Goal: Task Accomplishment & Management: Manage account settings

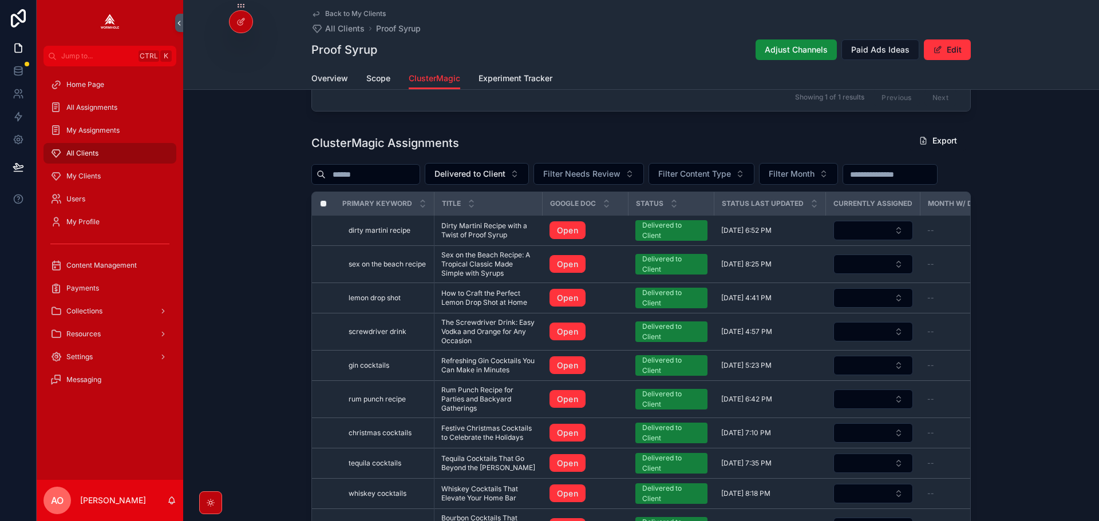
scroll to position [223, 0]
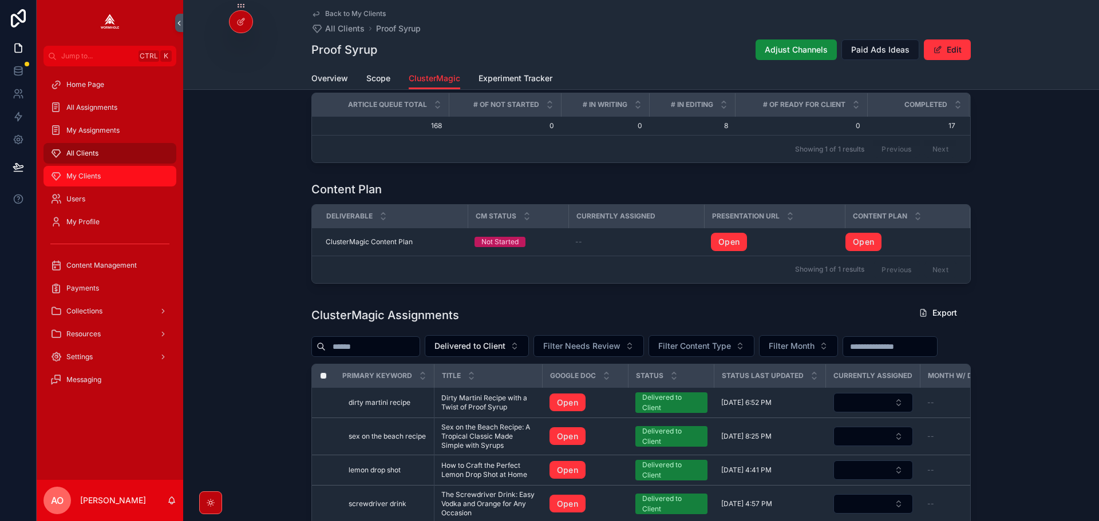
click at [77, 177] on span "My Clients" at bounding box center [83, 176] width 34 height 9
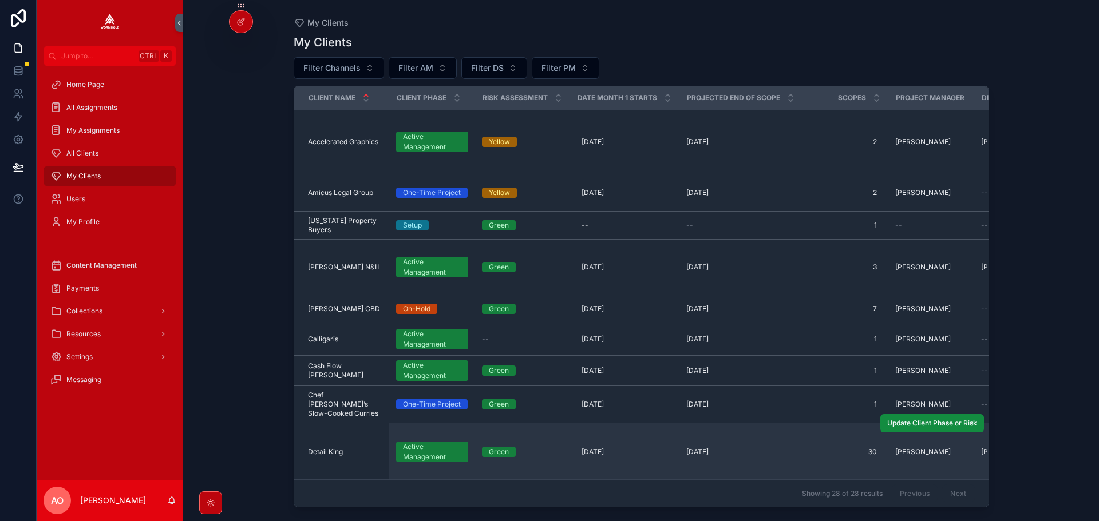
scroll to position [229, 0]
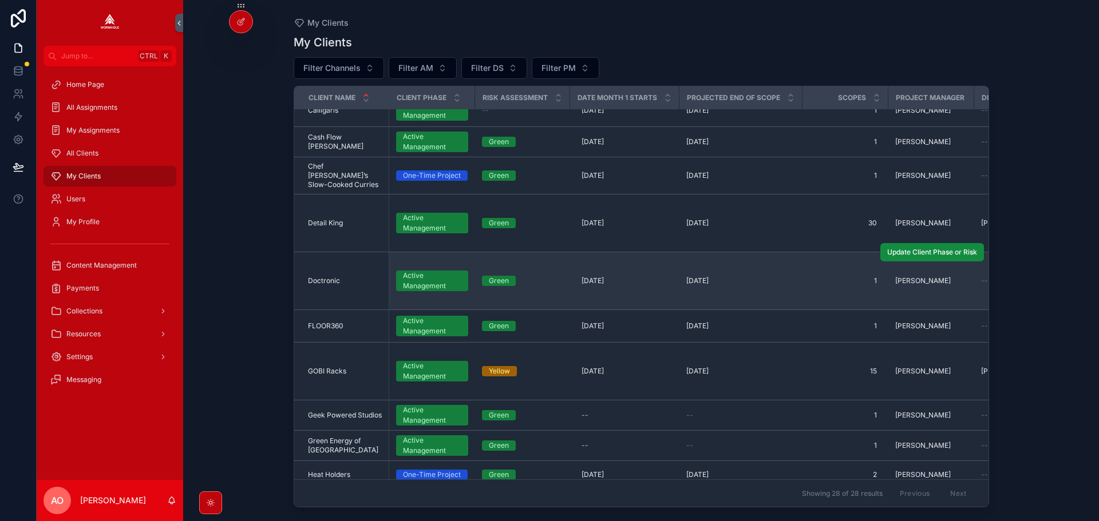
click at [330, 276] on span "Doctronic" at bounding box center [324, 280] width 32 height 9
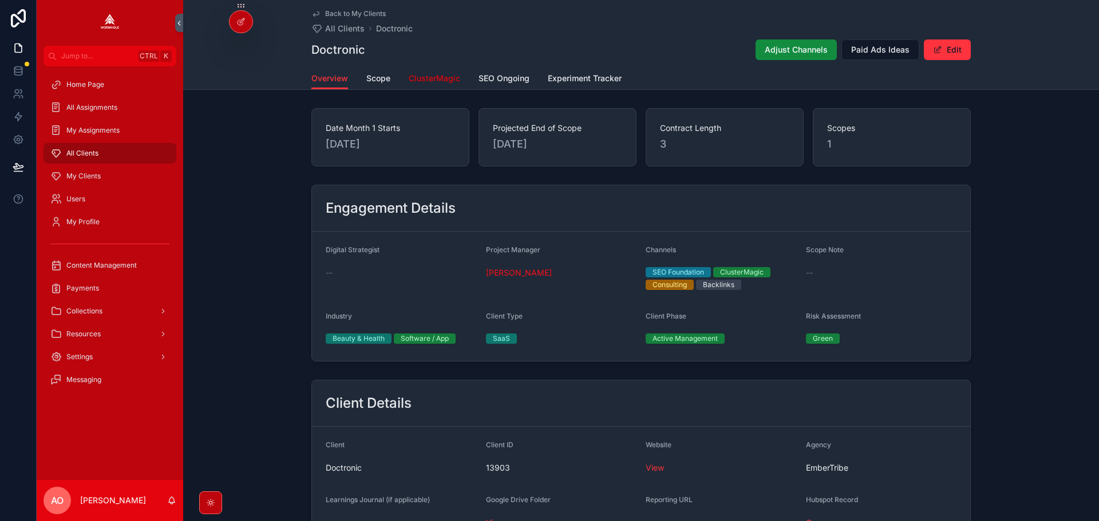
click at [425, 80] on span "ClusterMagic" at bounding box center [435, 78] width 52 height 11
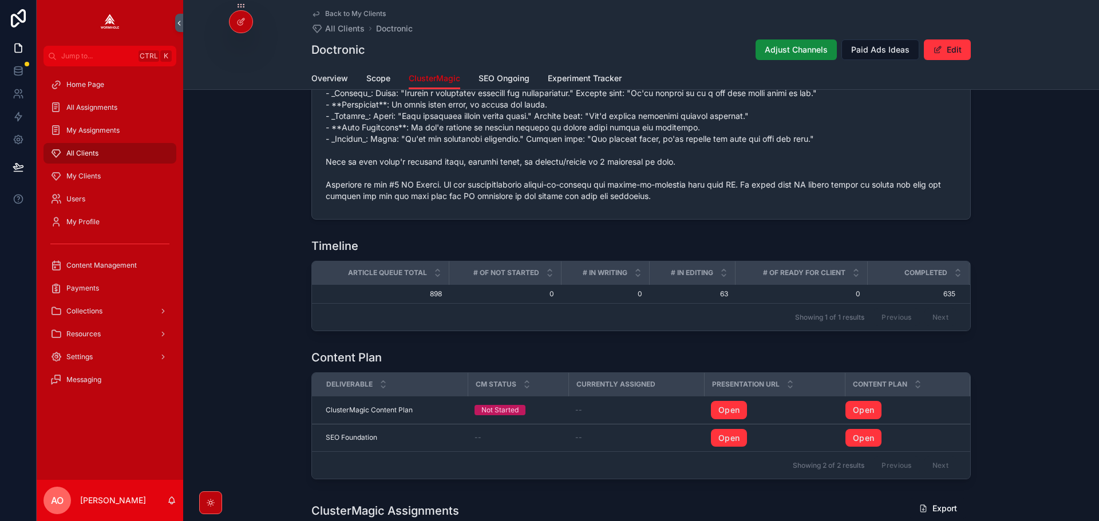
scroll to position [859, 0]
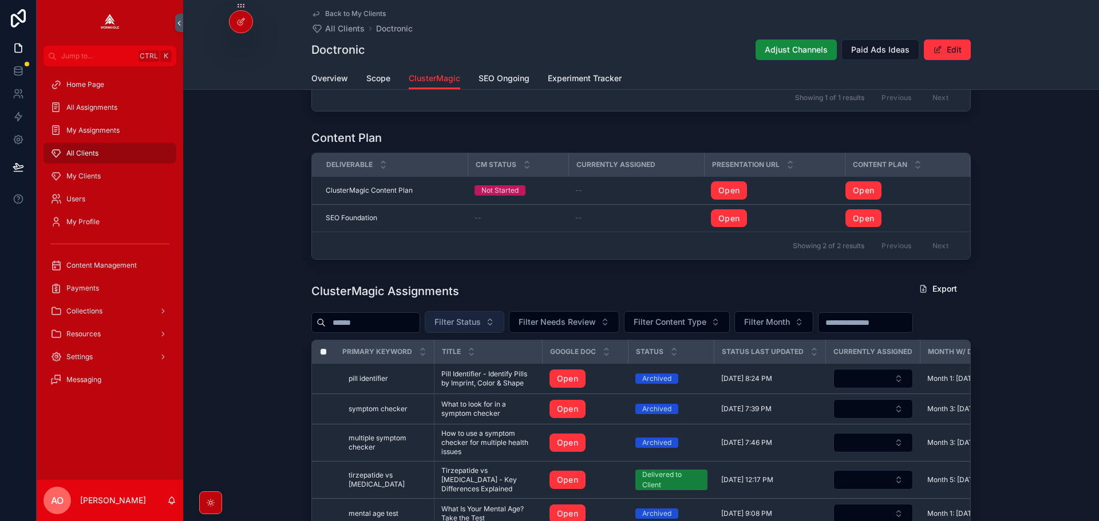
click at [476, 325] on span "Filter Status" at bounding box center [457, 322] width 46 height 11
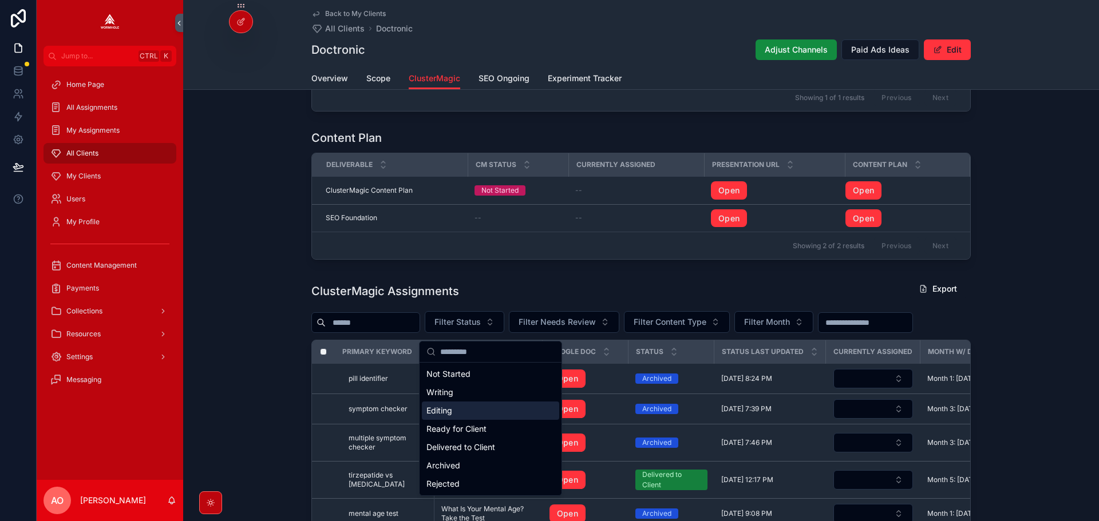
click at [448, 410] on div "Editing" at bounding box center [490, 411] width 137 height 18
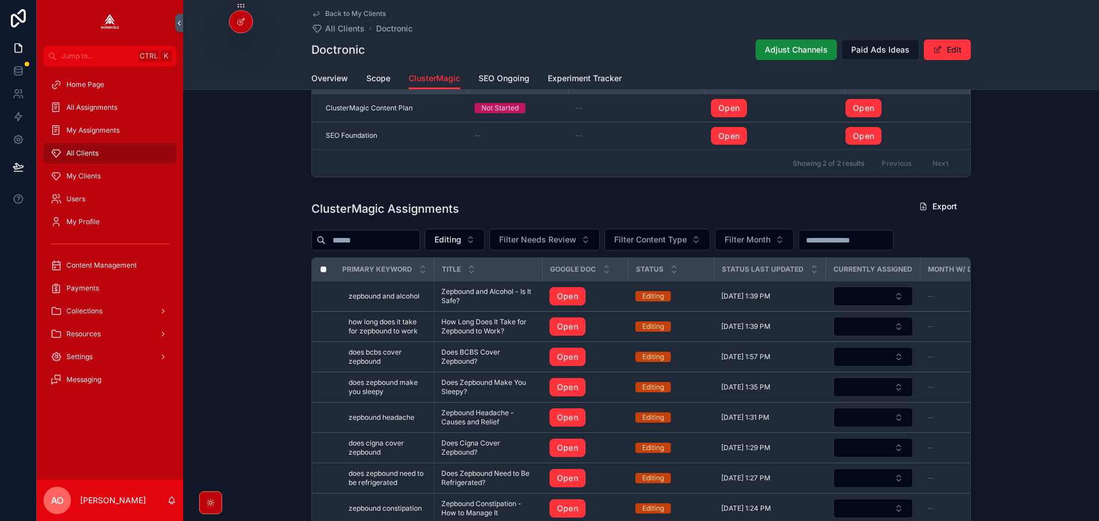
scroll to position [1087, 0]
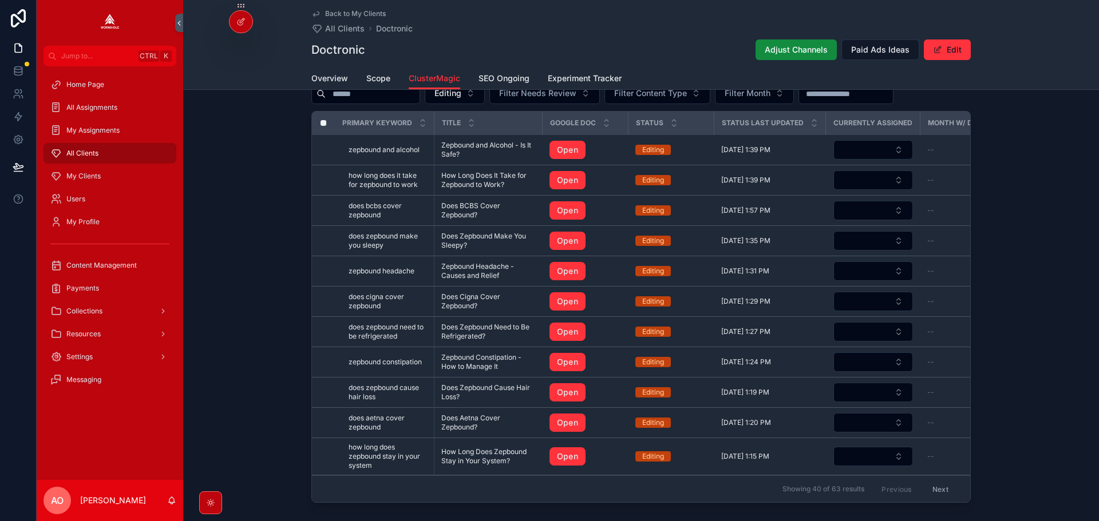
click at [933, 488] on button "Next" at bounding box center [940, 489] width 32 height 18
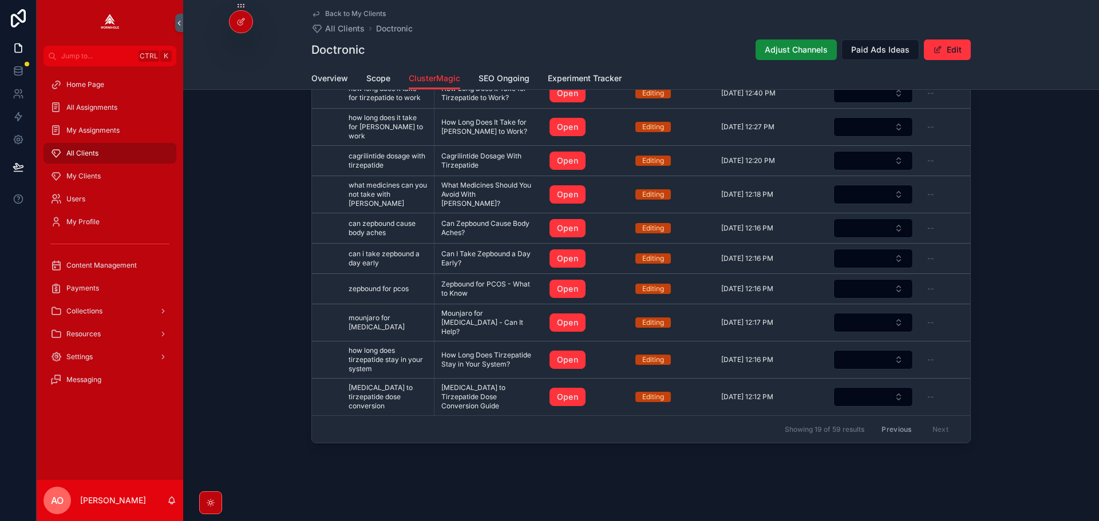
scroll to position [262, 0]
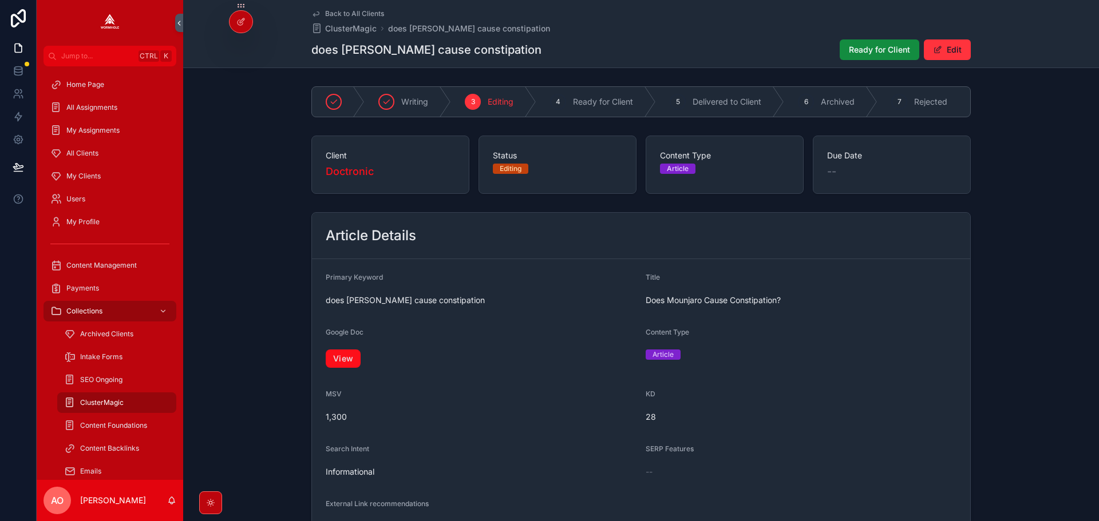
click at [345, 356] on link "View" at bounding box center [343, 359] width 35 height 18
click at [857, 50] on span "Ready for Client" at bounding box center [879, 49] width 61 height 11
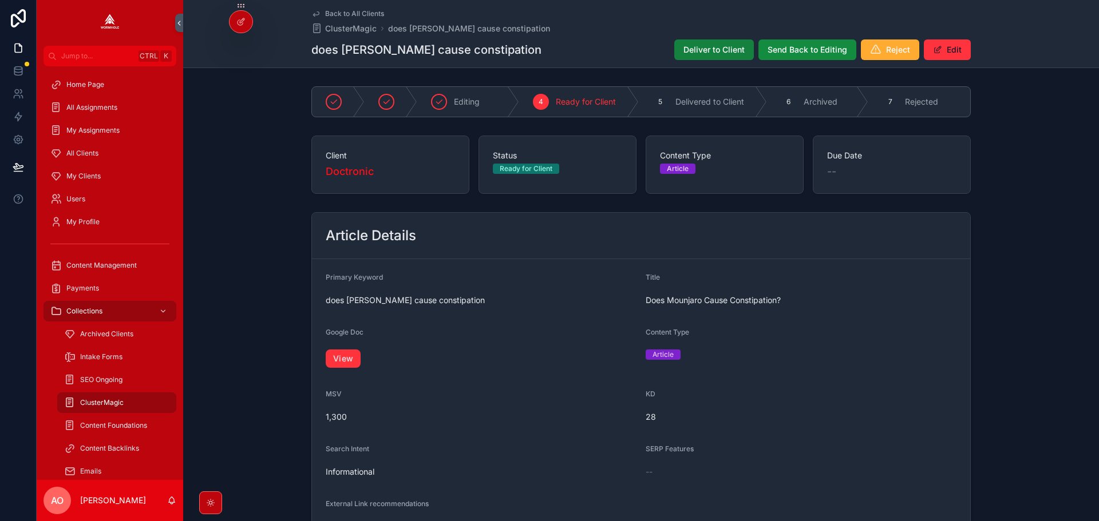
click at [696, 53] on span "Deliver to Client" at bounding box center [713, 49] width 61 height 11
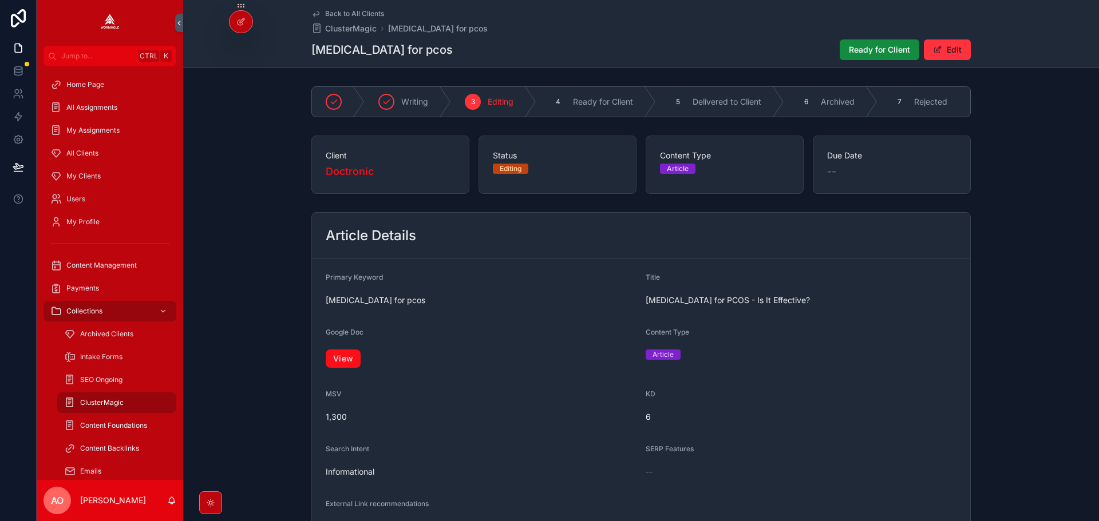
click at [345, 358] on link "View" at bounding box center [343, 359] width 35 height 18
click at [864, 53] on span "Ready for Client" at bounding box center [879, 49] width 61 height 11
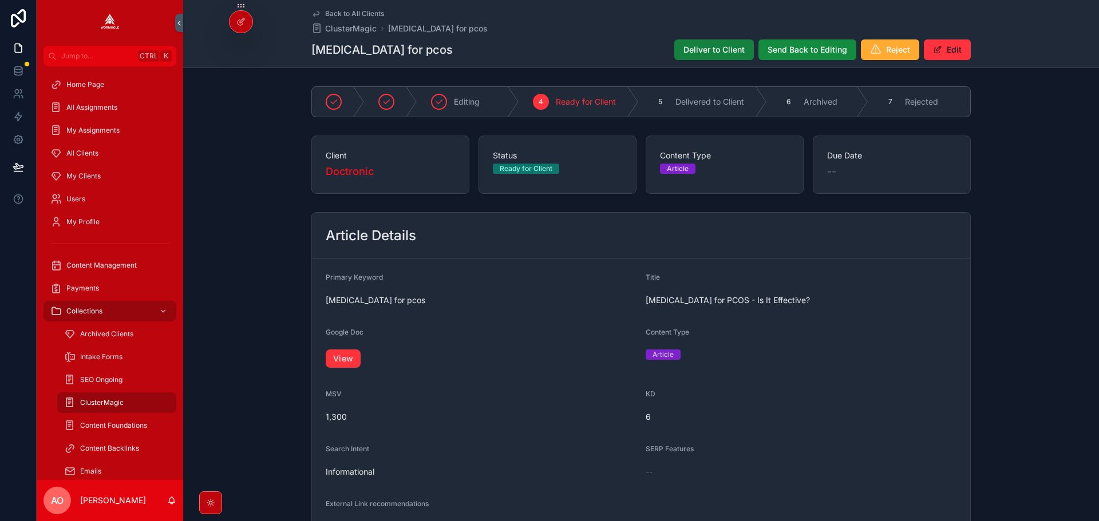
click at [692, 60] on button "Deliver to Client" at bounding box center [714, 49] width 80 height 21
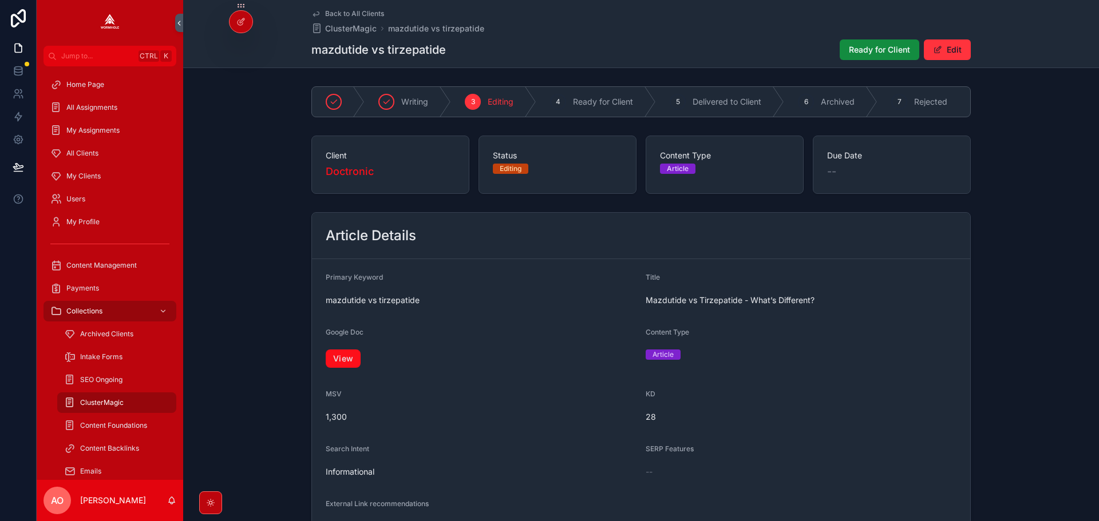
click at [345, 362] on link "View" at bounding box center [343, 359] width 35 height 18
click at [844, 41] on button "Ready for Client" at bounding box center [880, 49] width 80 height 21
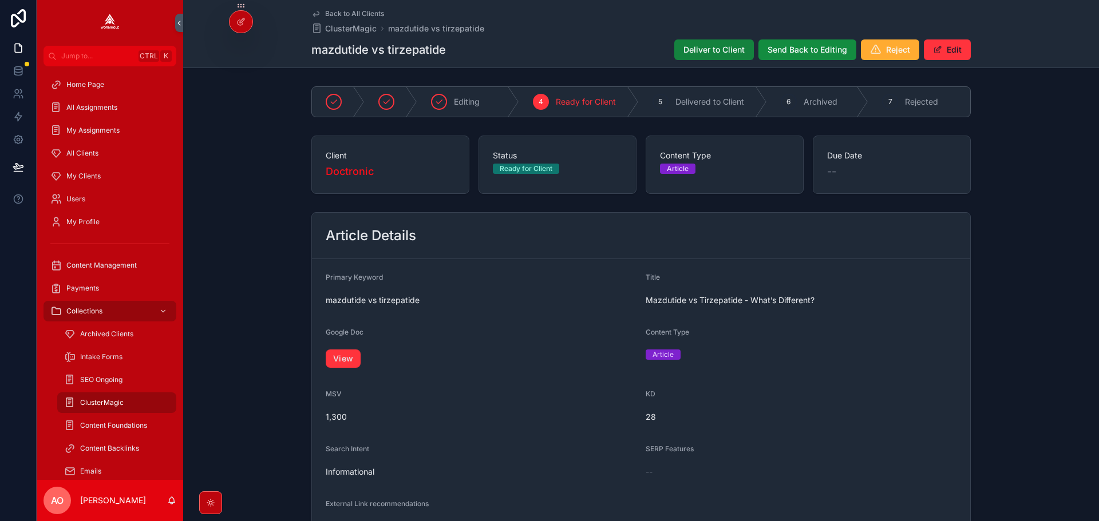
click at [726, 49] on span "Deliver to Client" at bounding box center [713, 49] width 61 height 11
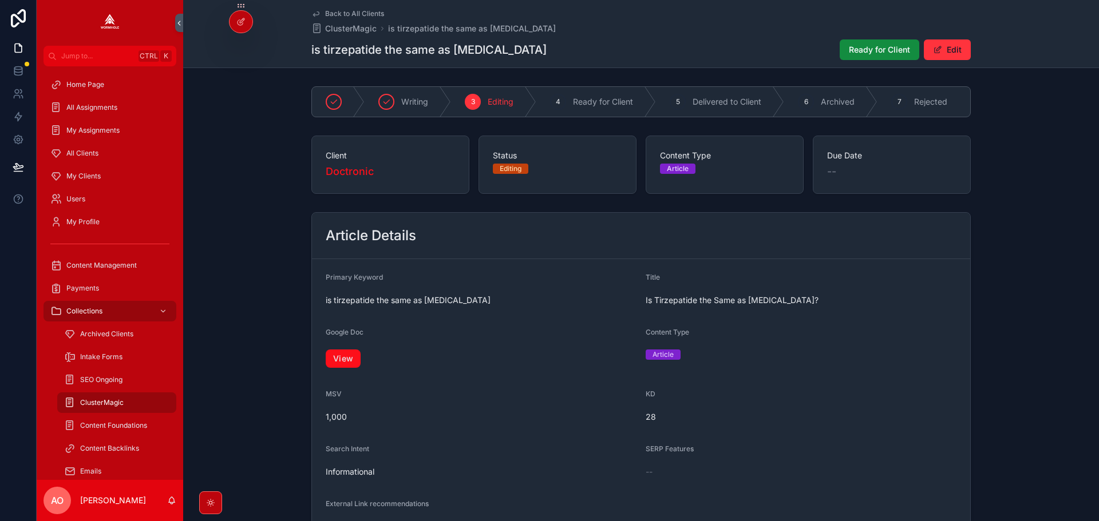
drag, startPoint x: 341, startPoint y: 358, endPoint x: 346, endPoint y: 360, distance: 6.2
click at [341, 358] on link "View" at bounding box center [343, 359] width 35 height 18
click at [858, 44] on span "Ready for Client" at bounding box center [879, 49] width 61 height 11
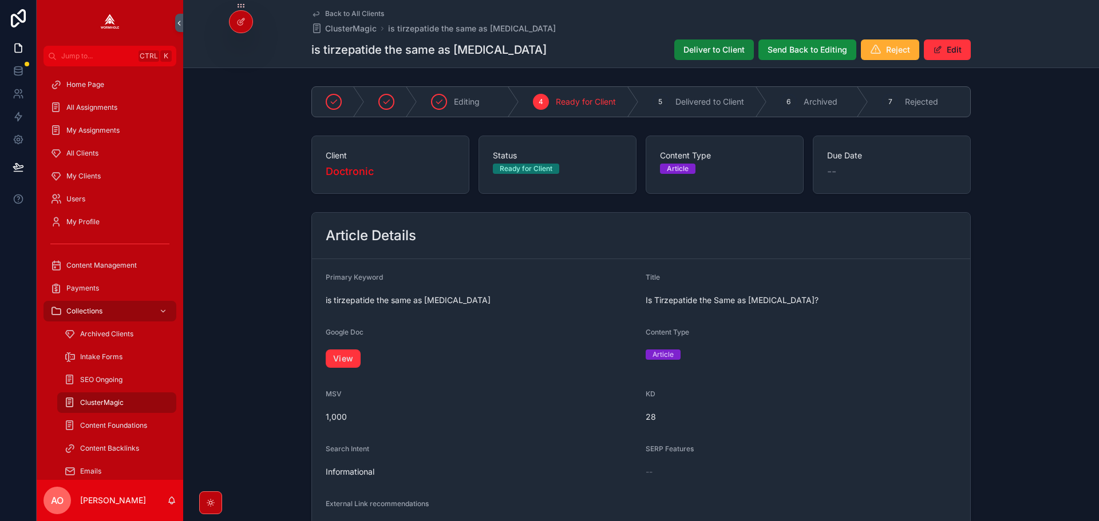
click at [710, 41] on button "Deliver to Client" at bounding box center [714, 49] width 80 height 21
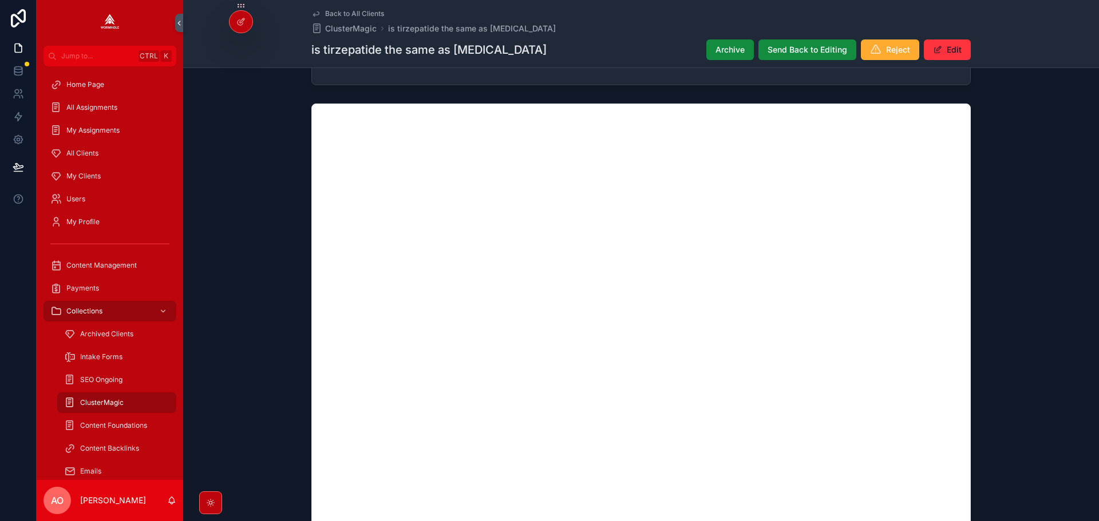
scroll to position [859, 0]
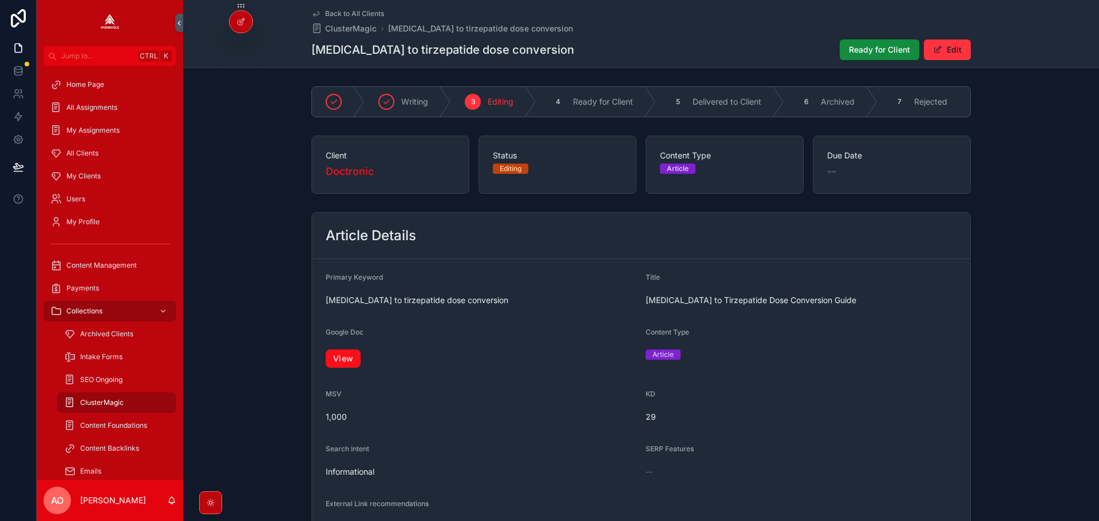
click at [337, 361] on link "View" at bounding box center [343, 359] width 35 height 18
